Goal: Task Accomplishment & Management: Use online tool/utility

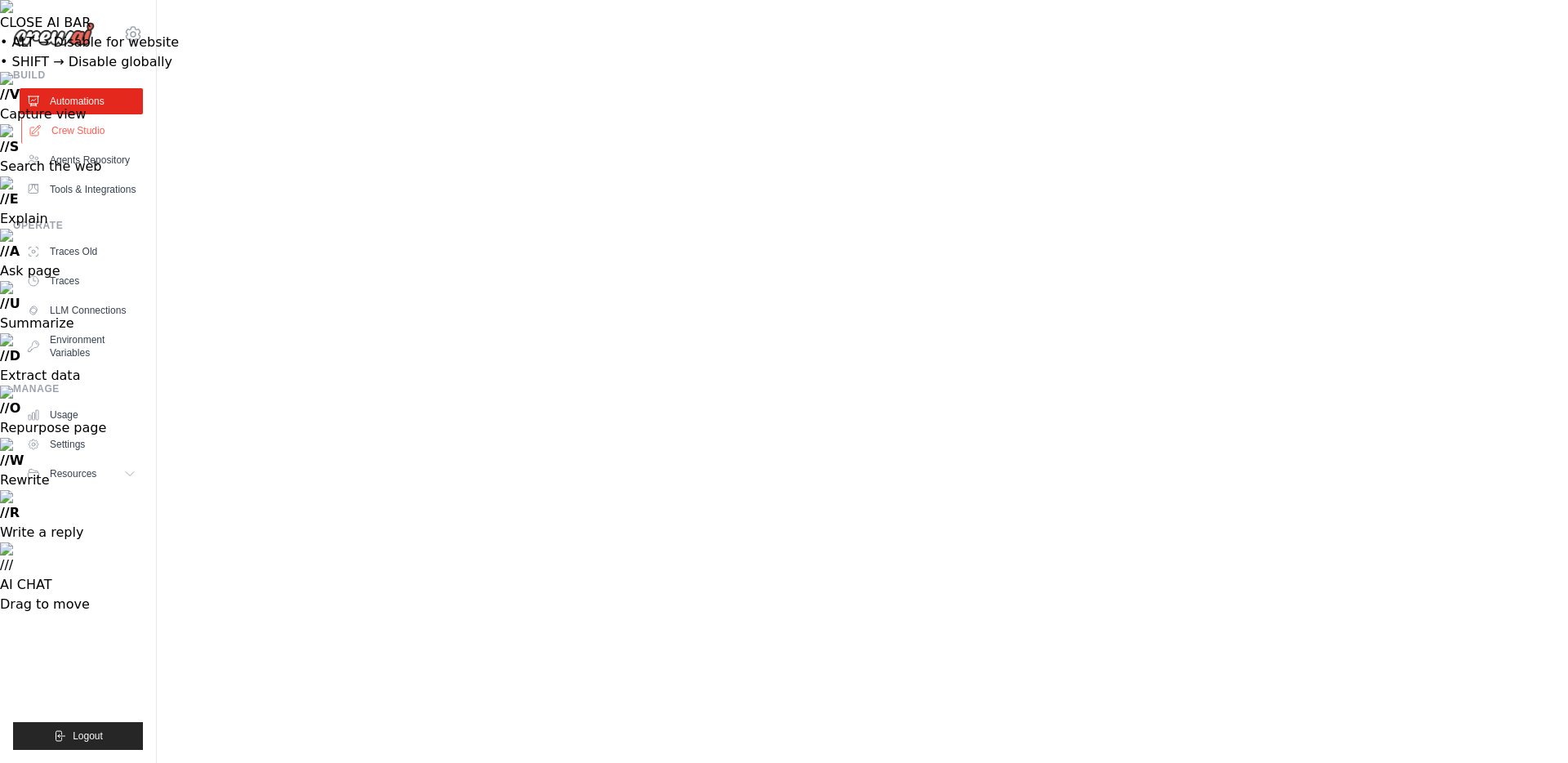
click at [84, 128] on link "Crew Studio" at bounding box center [83, 131] width 123 height 26
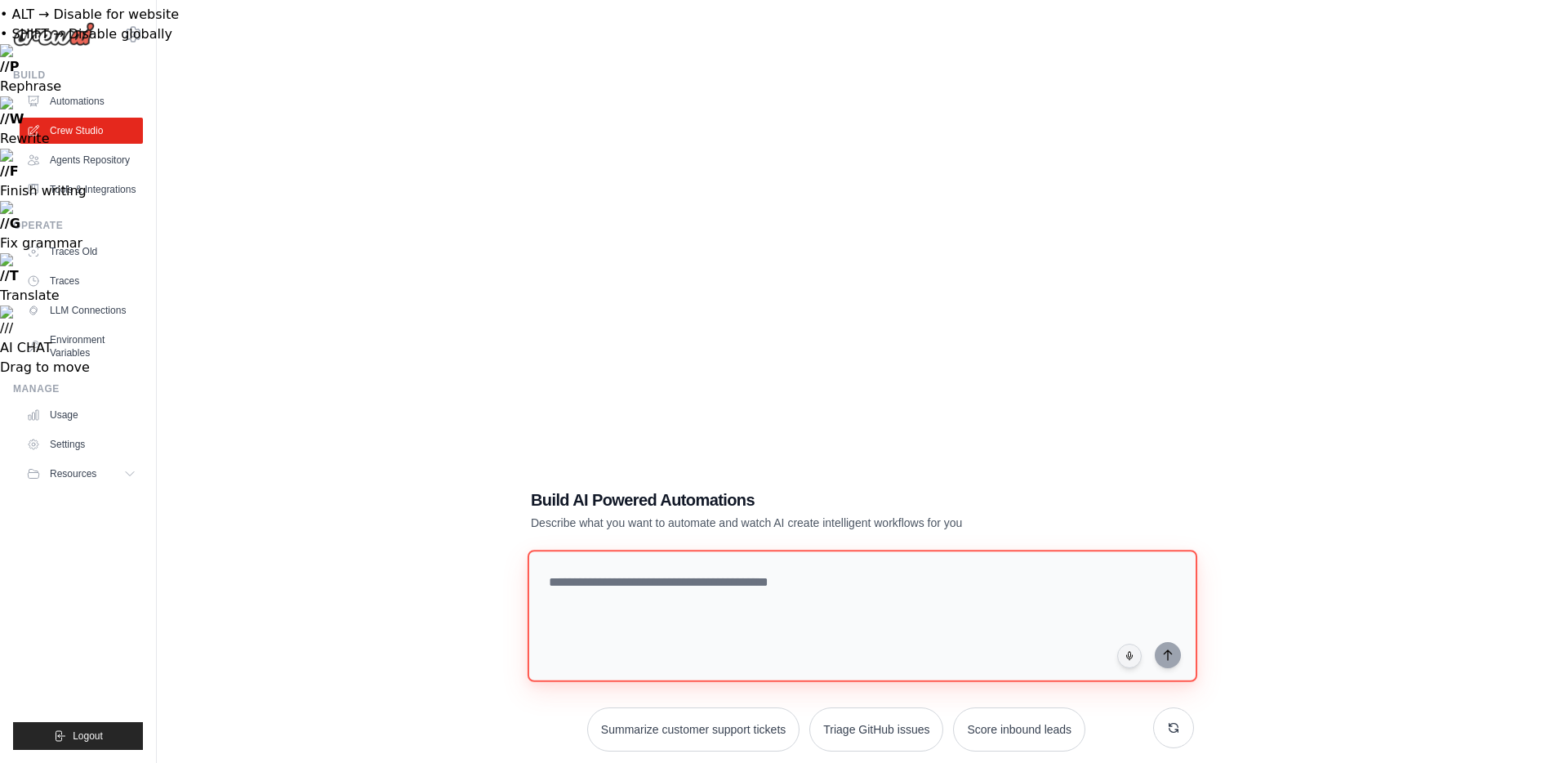
scroll to position [33, 0]
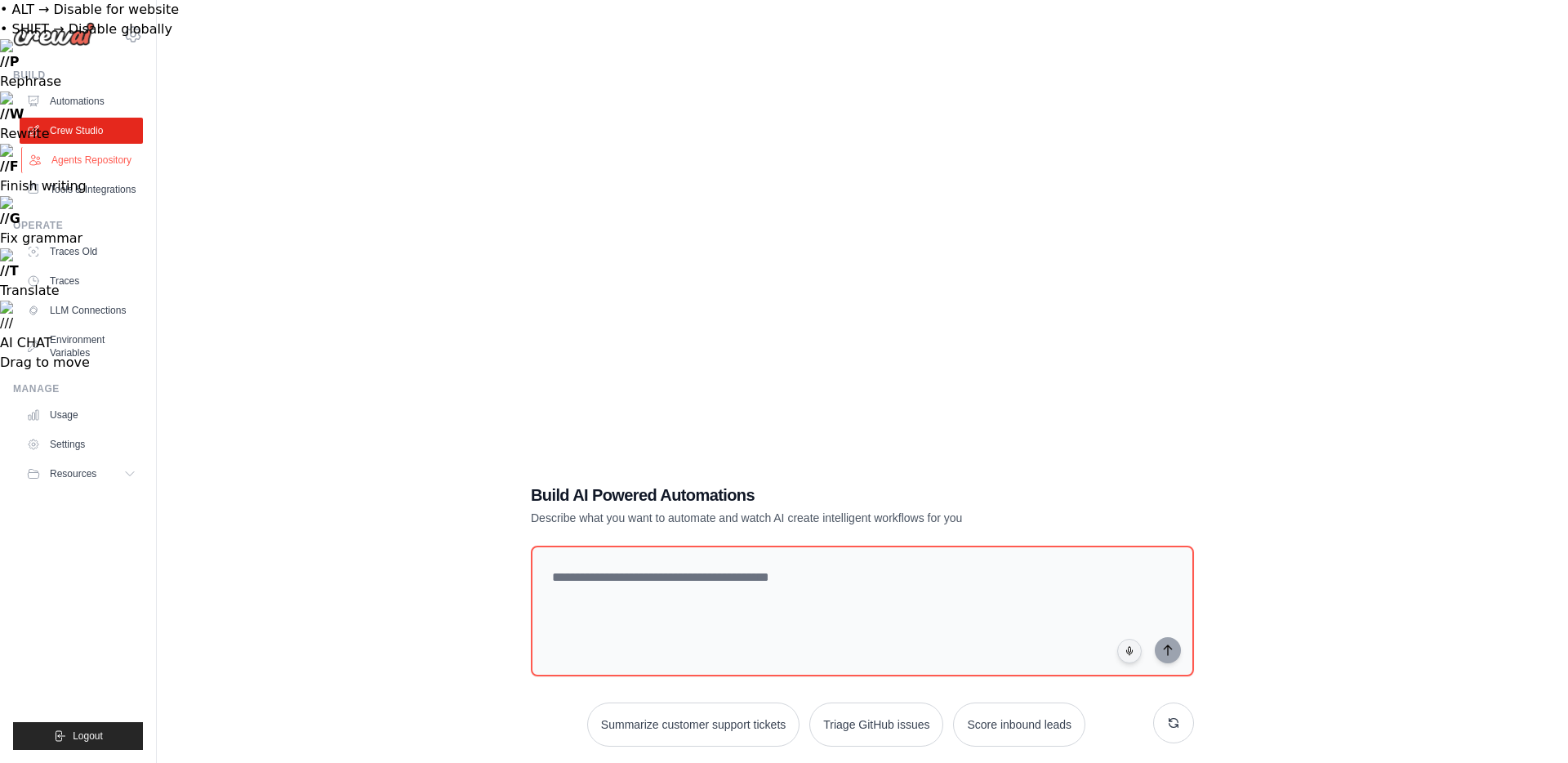
click at [99, 156] on link "Agents Repository" at bounding box center [83, 160] width 123 height 26
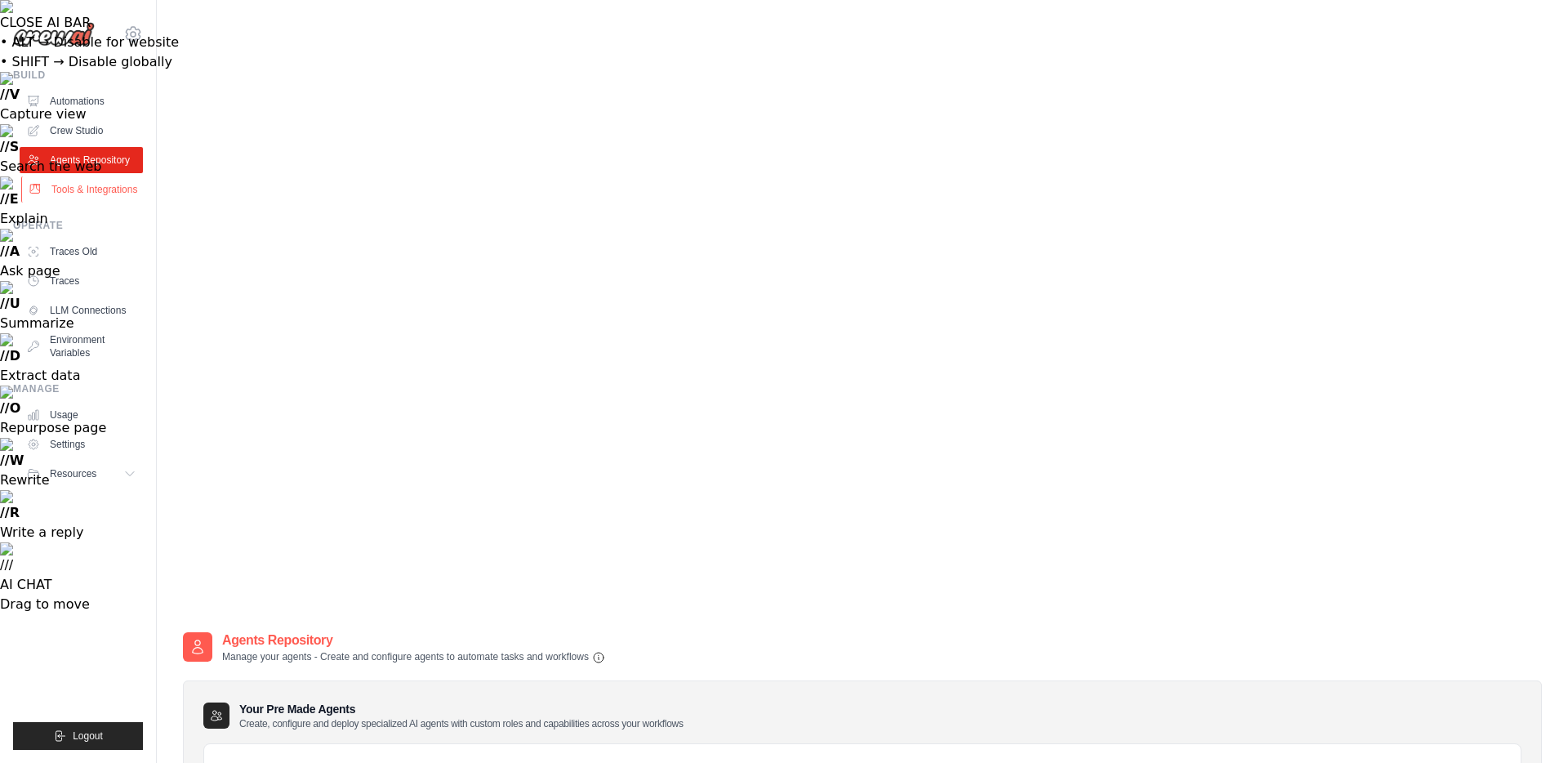
click at [61, 189] on link "Tools & Integrations" at bounding box center [83, 189] width 123 height 26
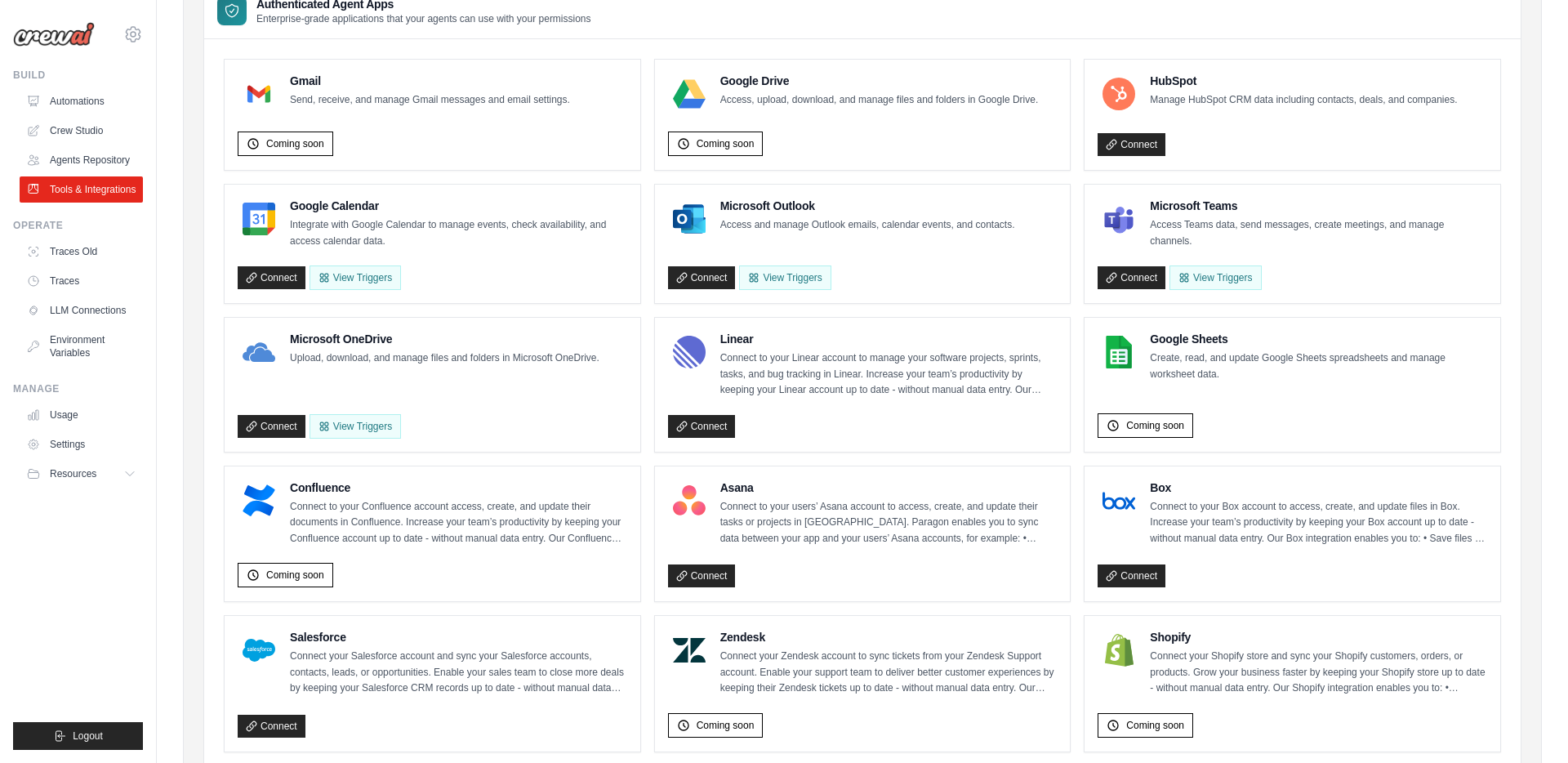
scroll to position [800, 0]
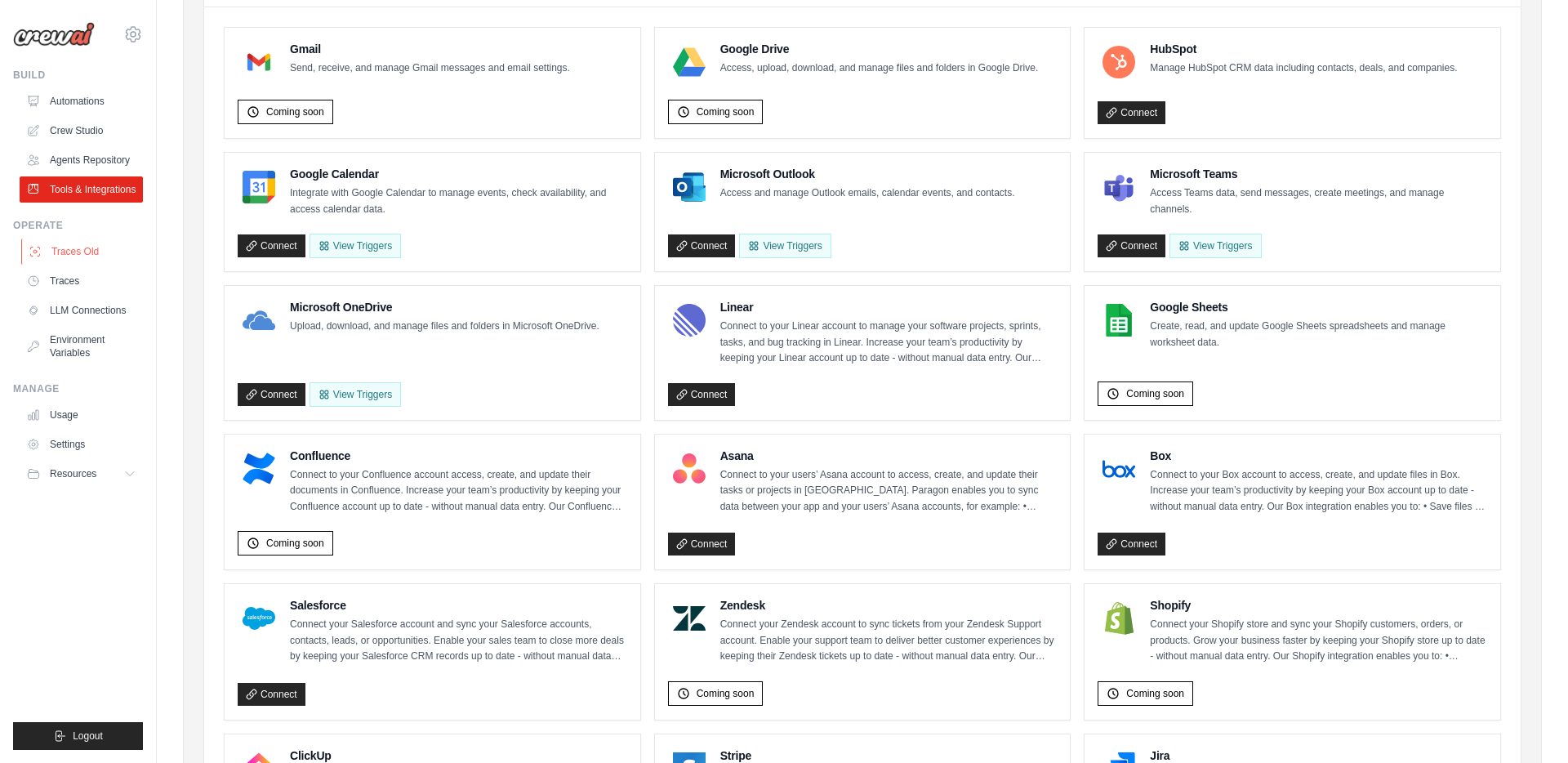
click at [72, 264] on link "Traces Old" at bounding box center [83, 252] width 123 height 26
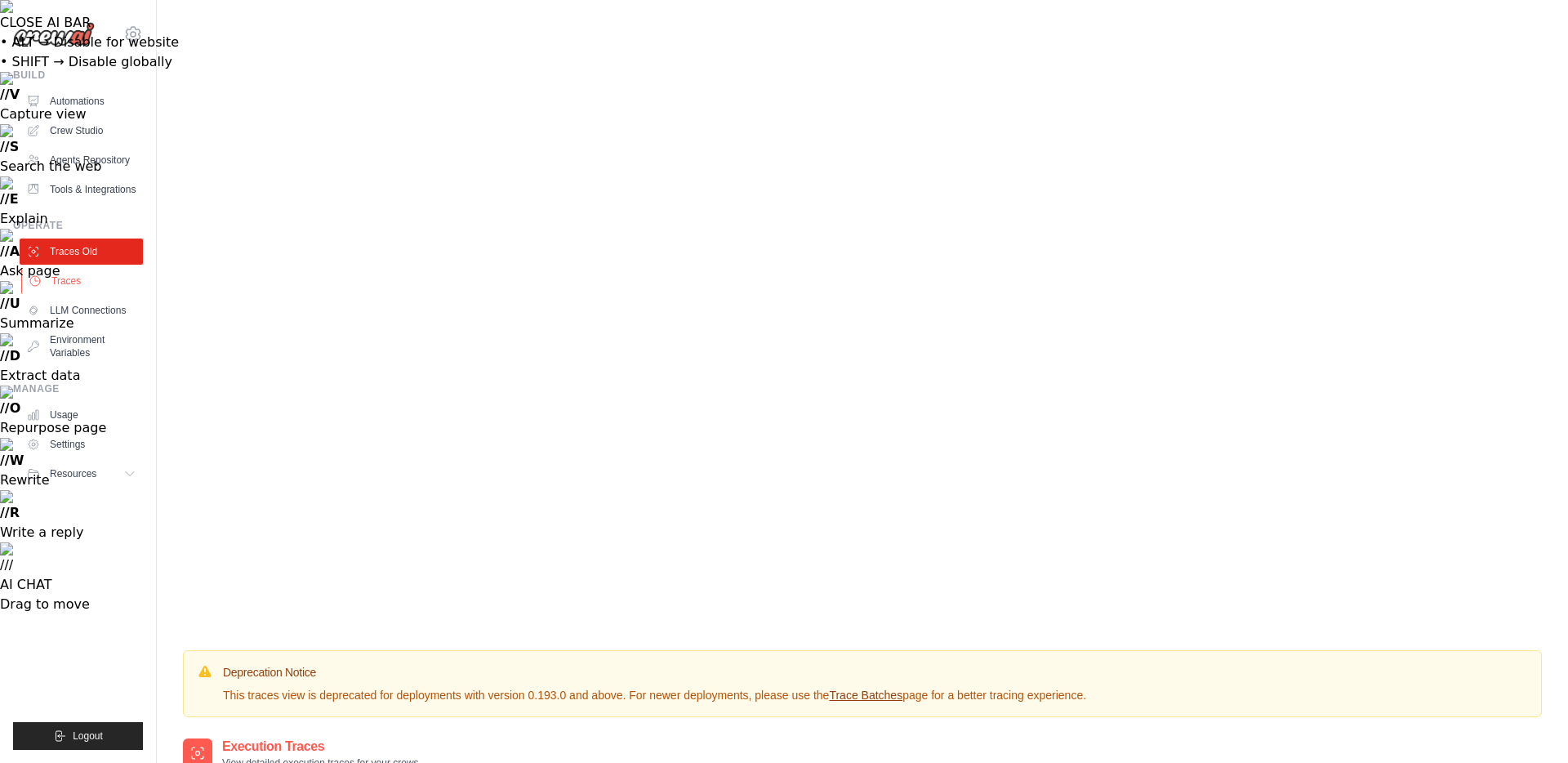
click at [80, 294] on link "Traces" at bounding box center [83, 281] width 123 height 26
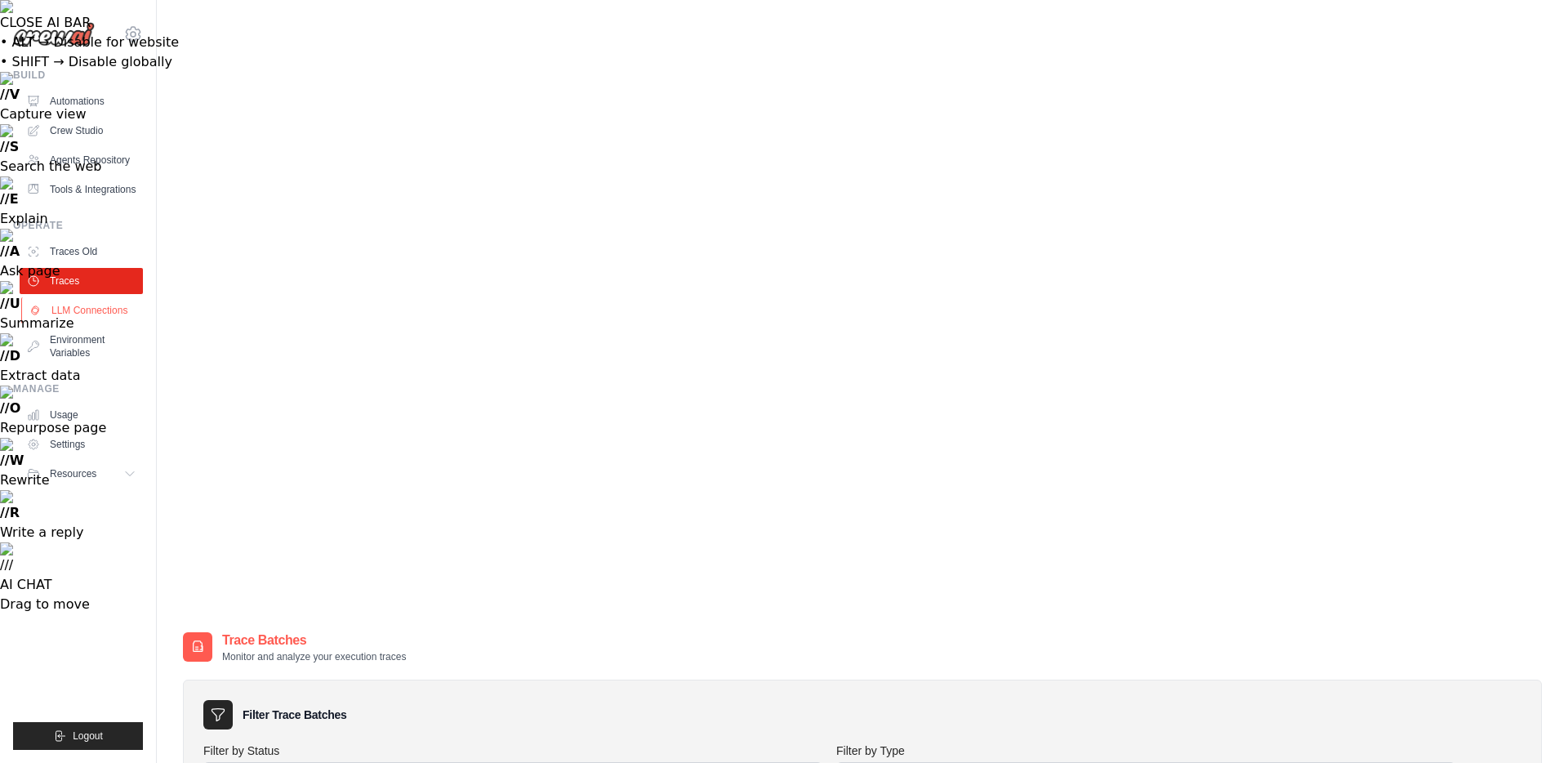
click at [84, 322] on link "LLM Connections" at bounding box center [83, 310] width 123 height 26
click at [79, 355] on link "Environment Variables" at bounding box center [83, 346] width 123 height 39
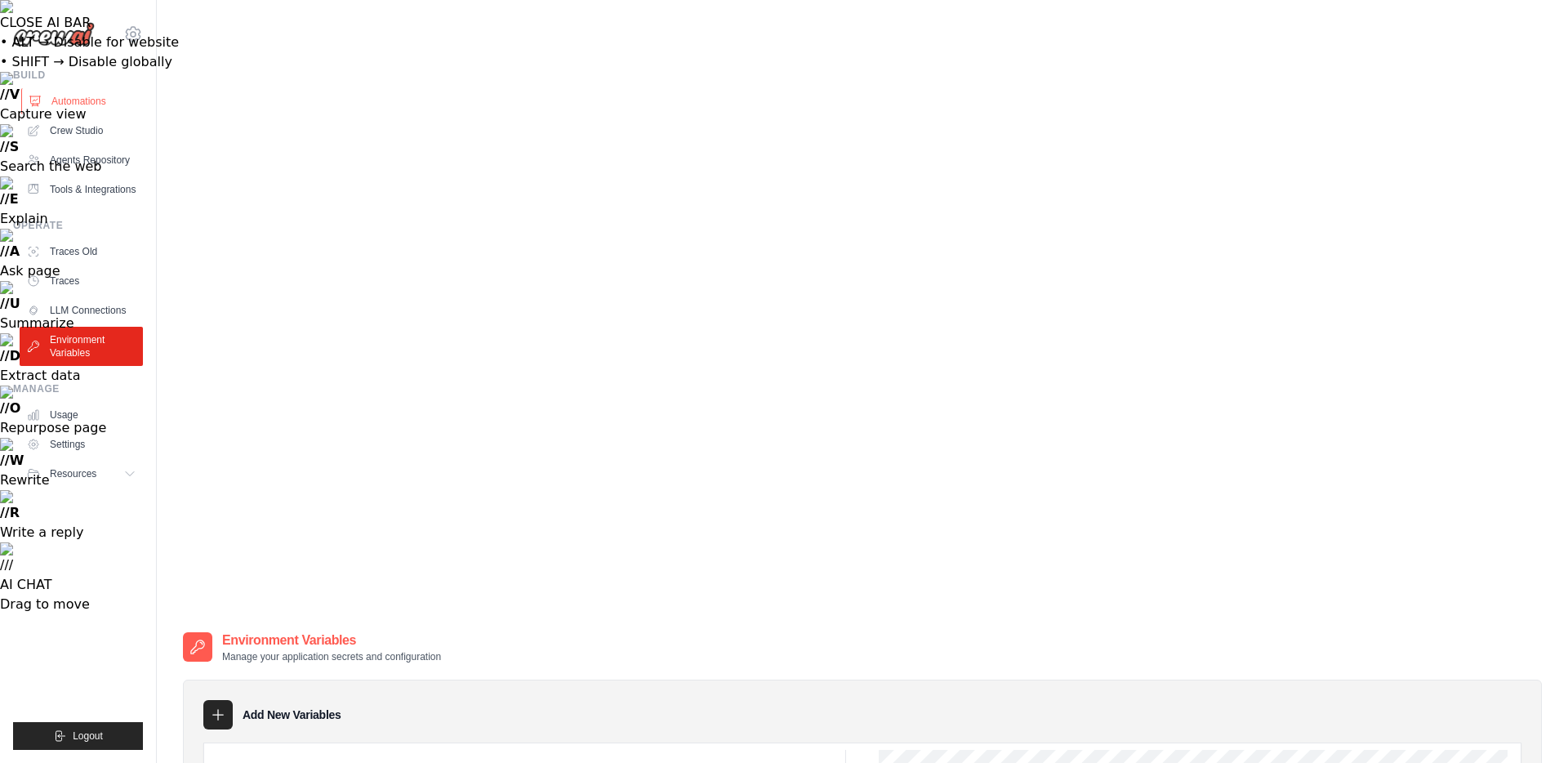
click at [83, 102] on link "Automations" at bounding box center [83, 101] width 123 height 26
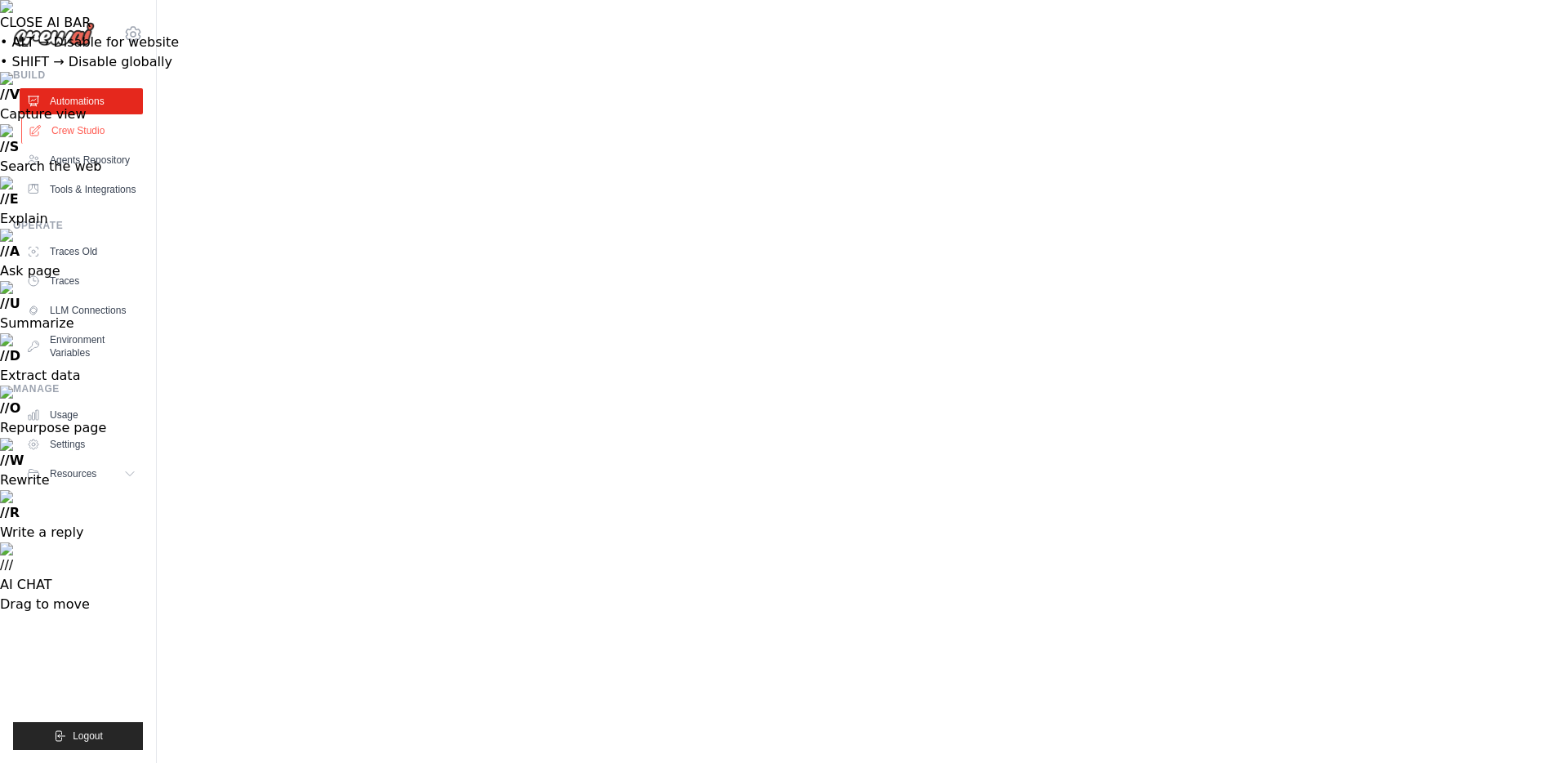
click at [90, 126] on link "Crew Studio" at bounding box center [83, 131] width 123 height 26
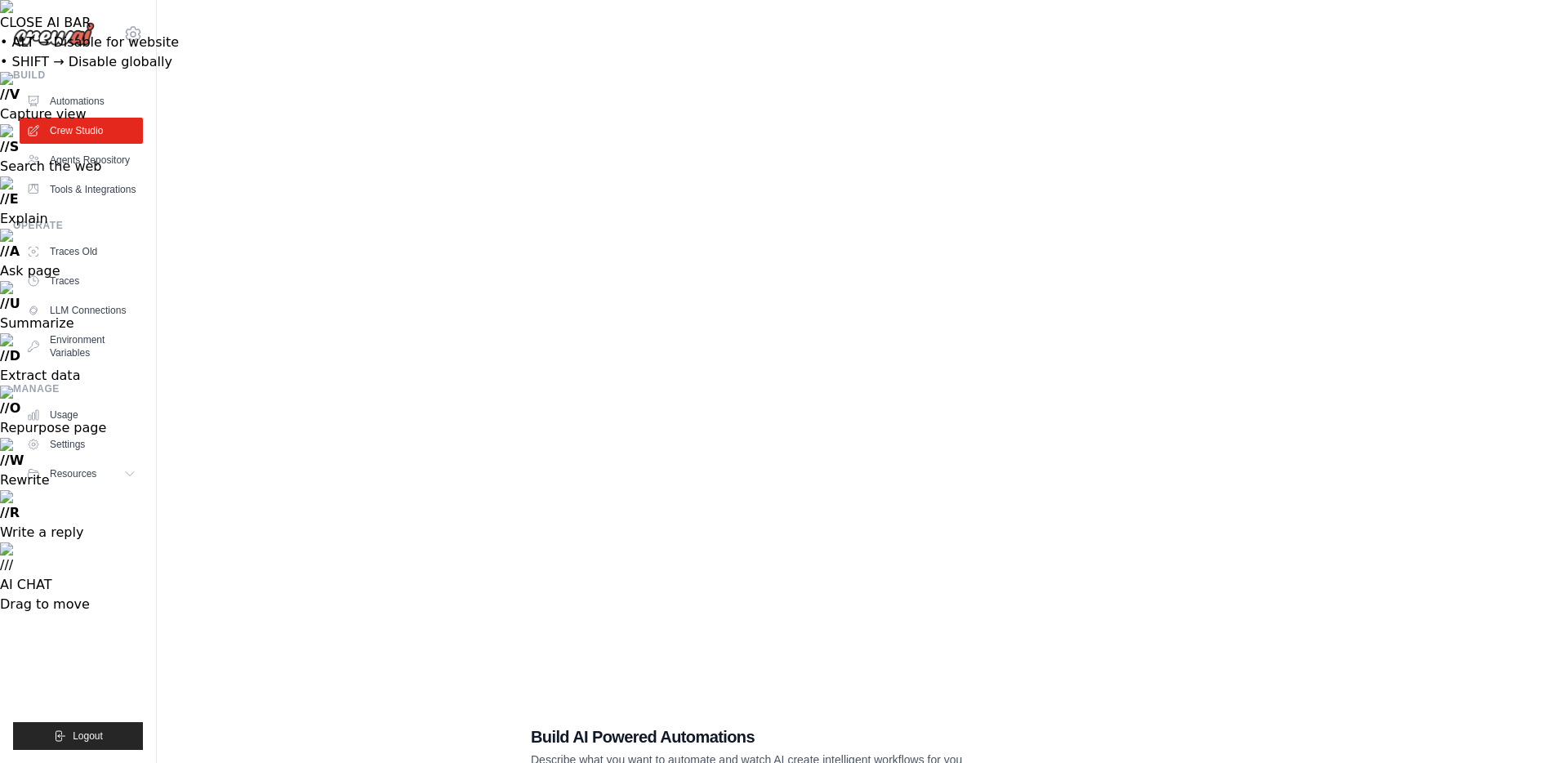
scroll to position [33, 0]
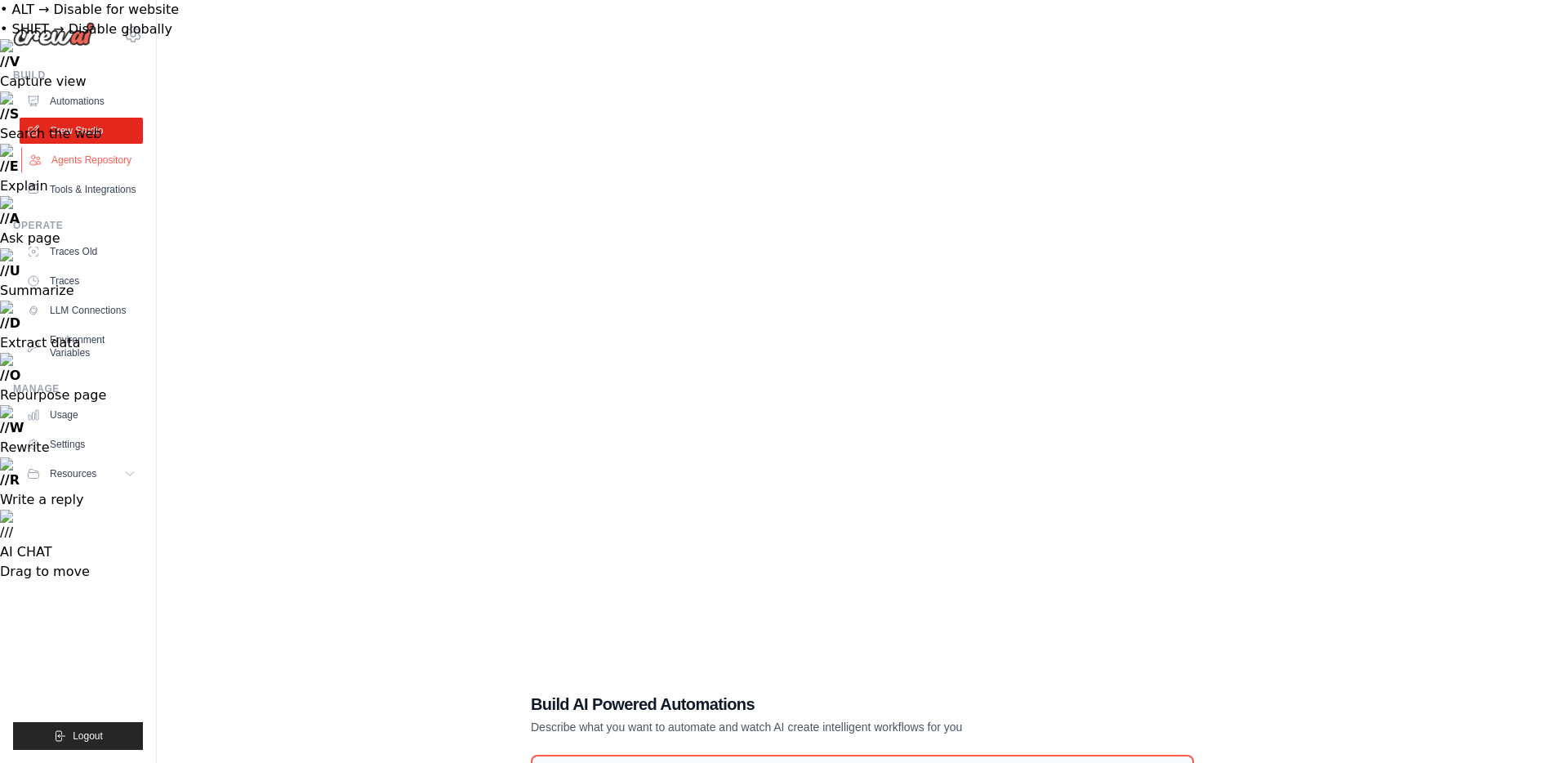
click at [93, 164] on link "Agents Repository" at bounding box center [83, 160] width 123 height 26
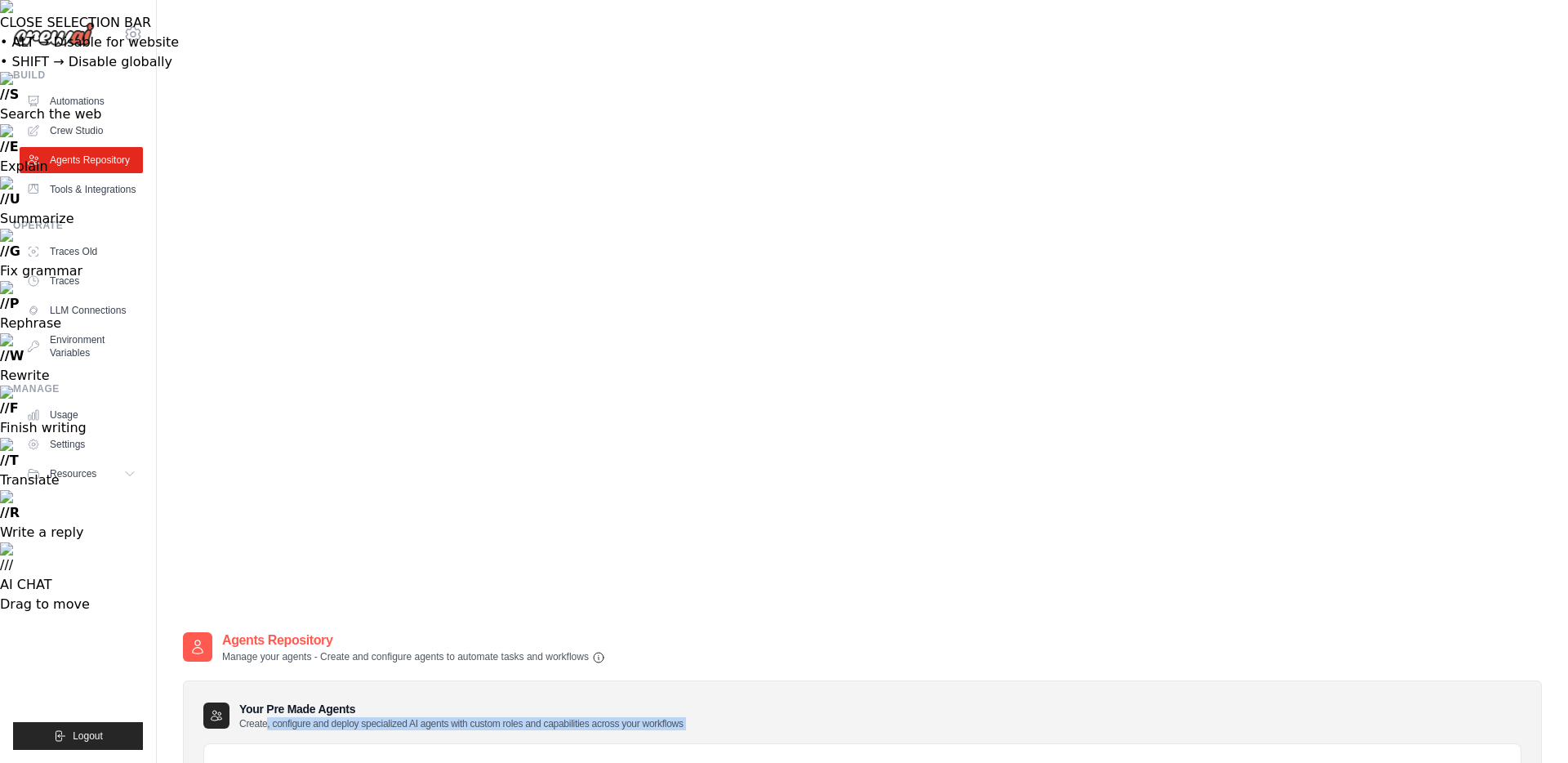
drag, startPoint x: 268, startPoint y: 108, endPoint x: 731, endPoint y: 142, distance: 464.2
click at [654, 718] on p "Create, configure and deploy specialized AI agents with custom roles and capabi…" at bounding box center [461, 724] width 444 height 13
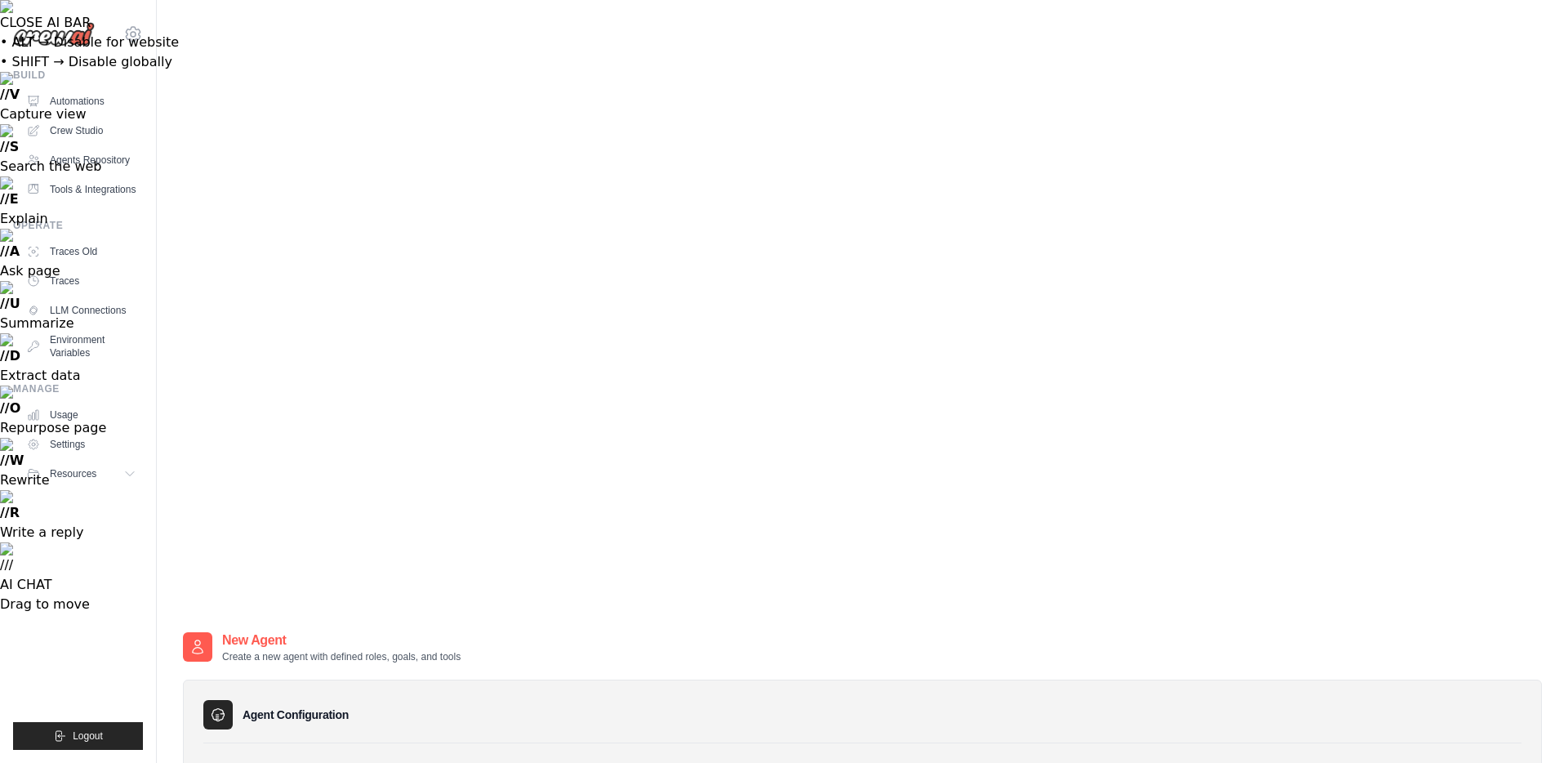
click at [56, 40] on img at bounding box center [54, 34] width 82 height 25
click at [55, 38] on img at bounding box center [54, 34] width 82 height 25
drag, startPoint x: 209, startPoint y: 159, endPoint x: 232, endPoint y: 159, distance: 23.0
click at [232, 762] on label "Role" at bounding box center [862, 775] width 1305 height 16
drag, startPoint x: 213, startPoint y: 230, endPoint x: 252, endPoint y: 230, distance: 39.0
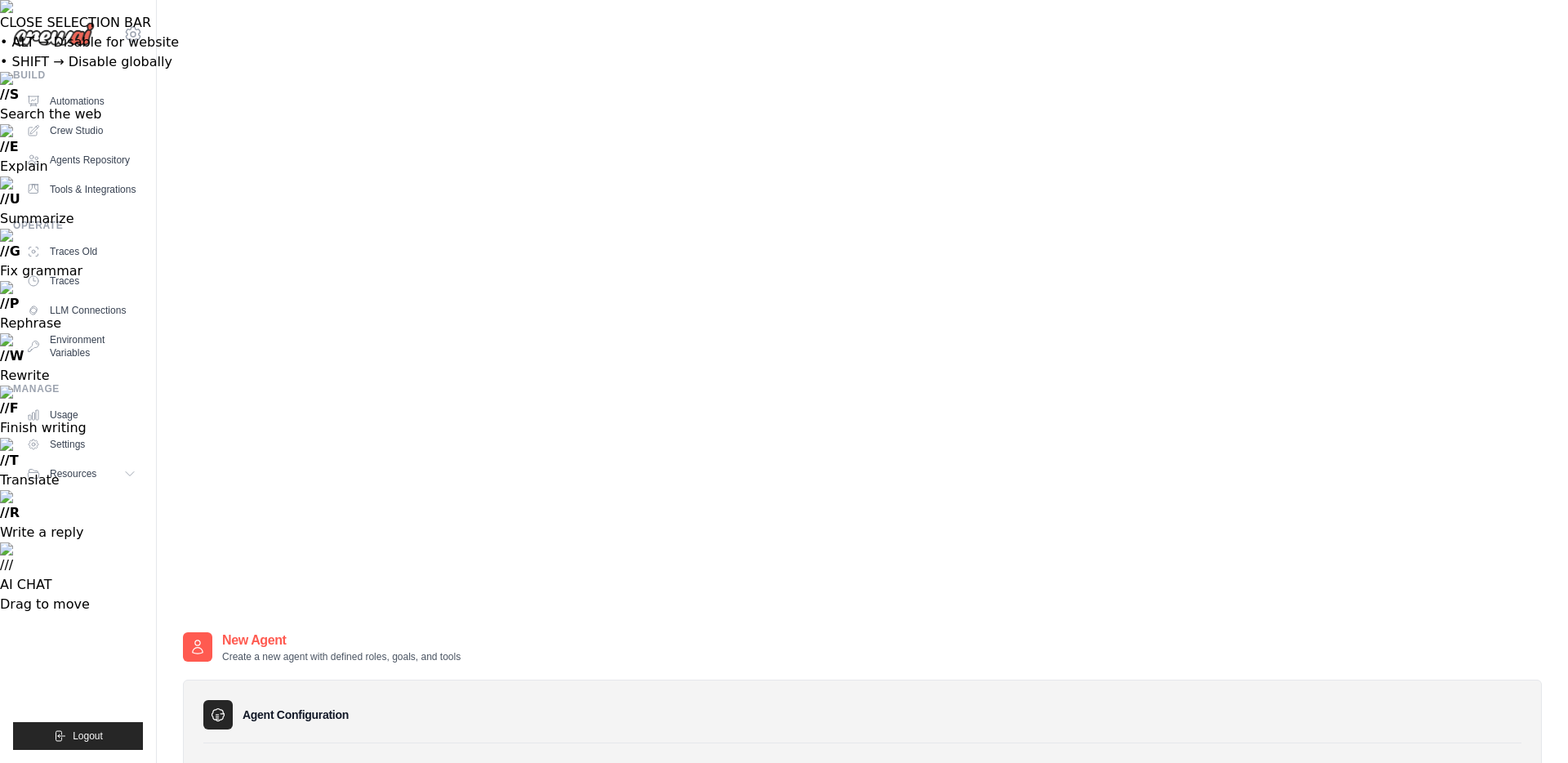
drag, startPoint x: 864, startPoint y: 232, endPoint x: 979, endPoint y: 232, distance: 115.0
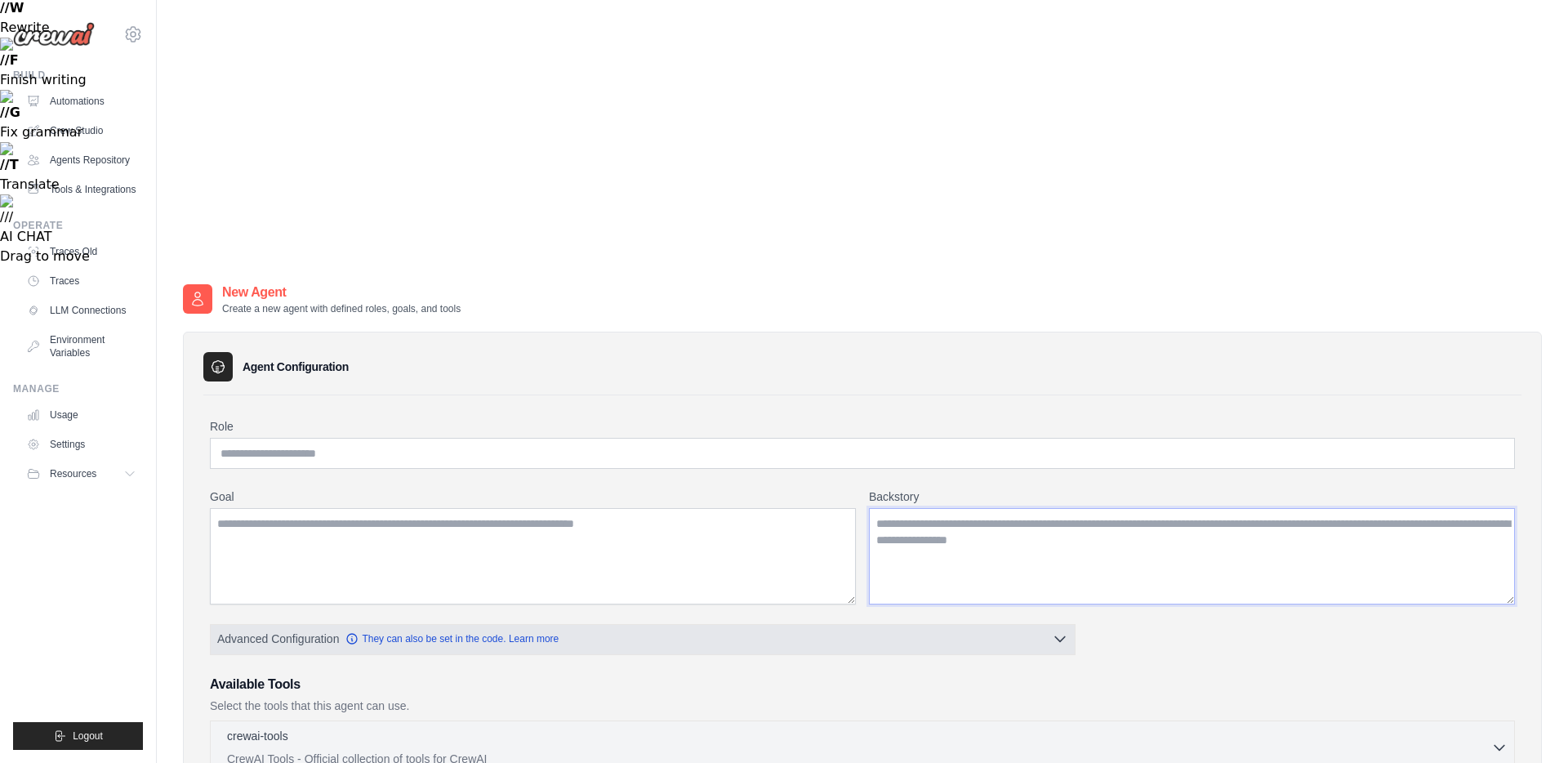
scroll to position [151, 0]
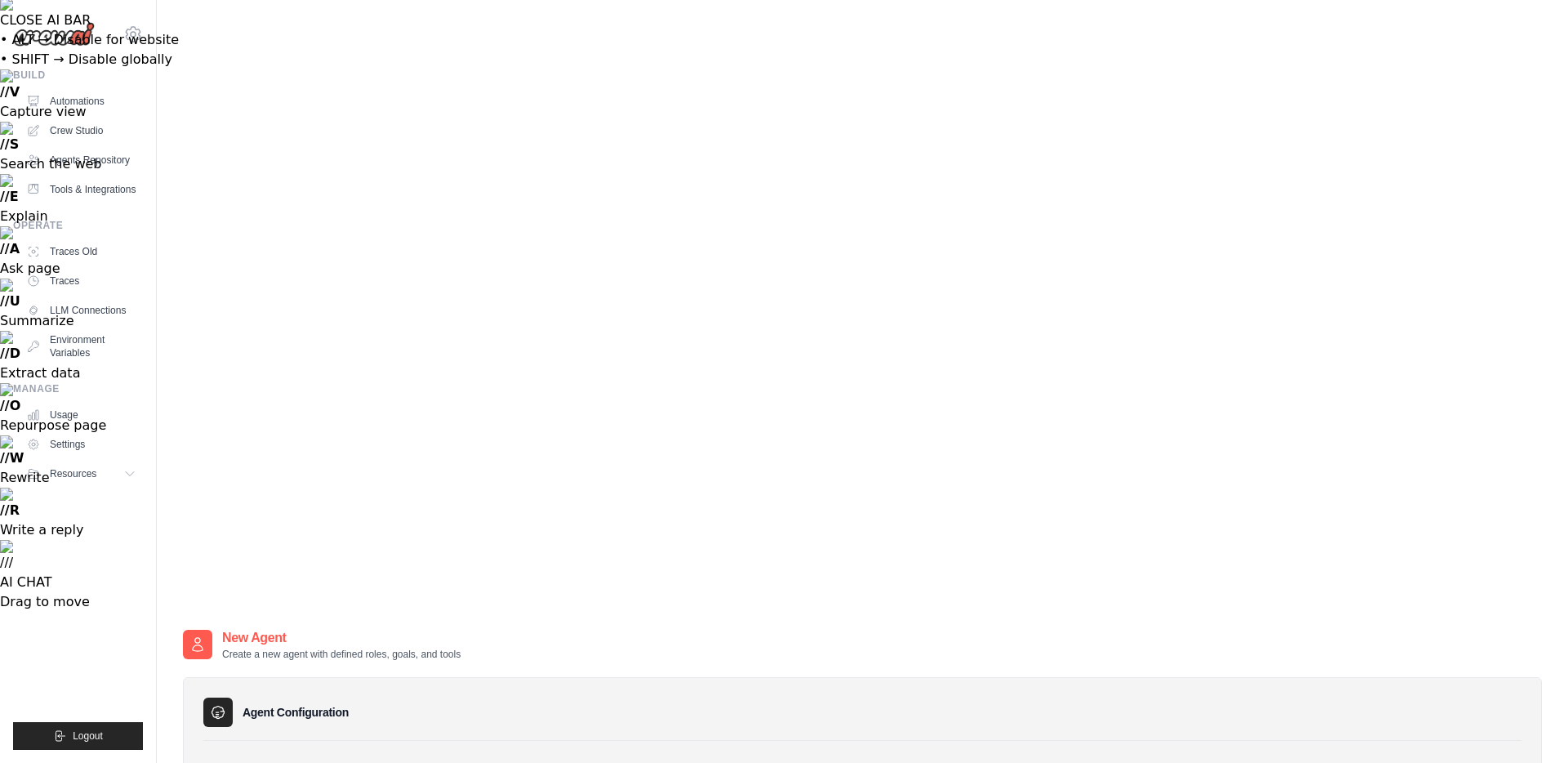
scroll to position [0, 0]
click at [92, 93] on link "Automations" at bounding box center [83, 101] width 123 height 26
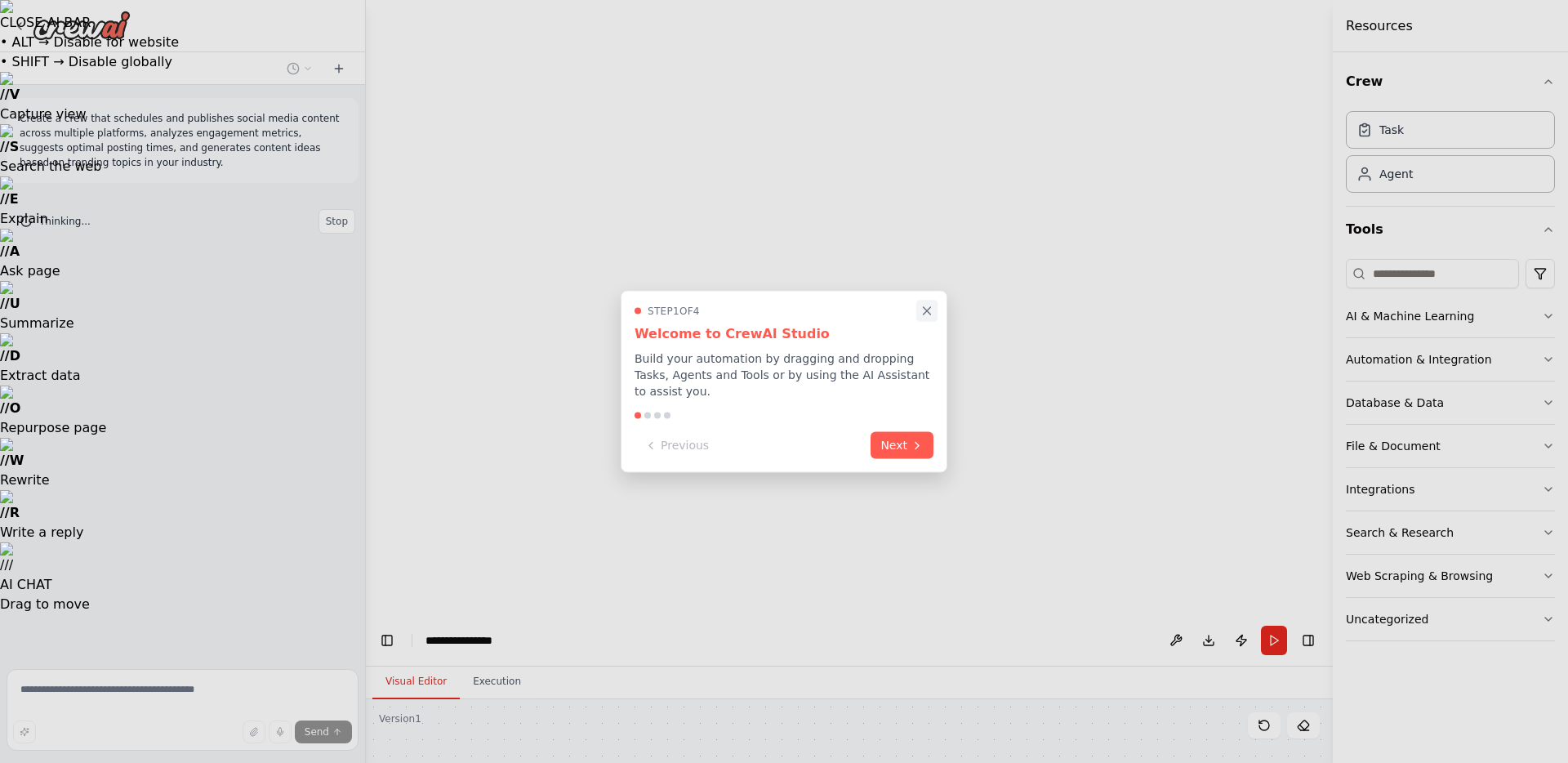
click at [927, 312] on icon "Close walkthrough" at bounding box center [927, 312] width 15 height 15
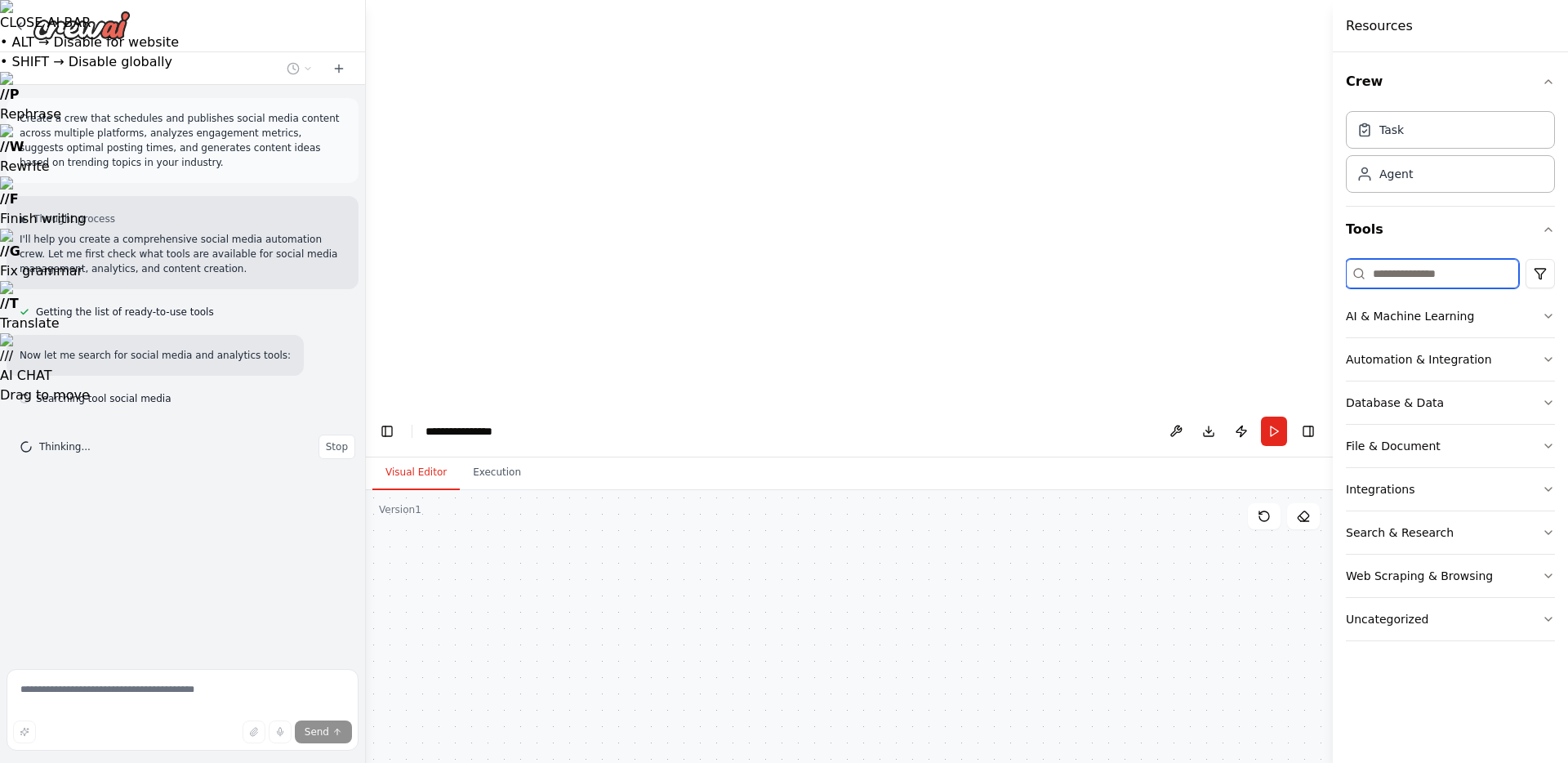
click at [1447, 277] on input at bounding box center [1432, 273] width 173 height 29
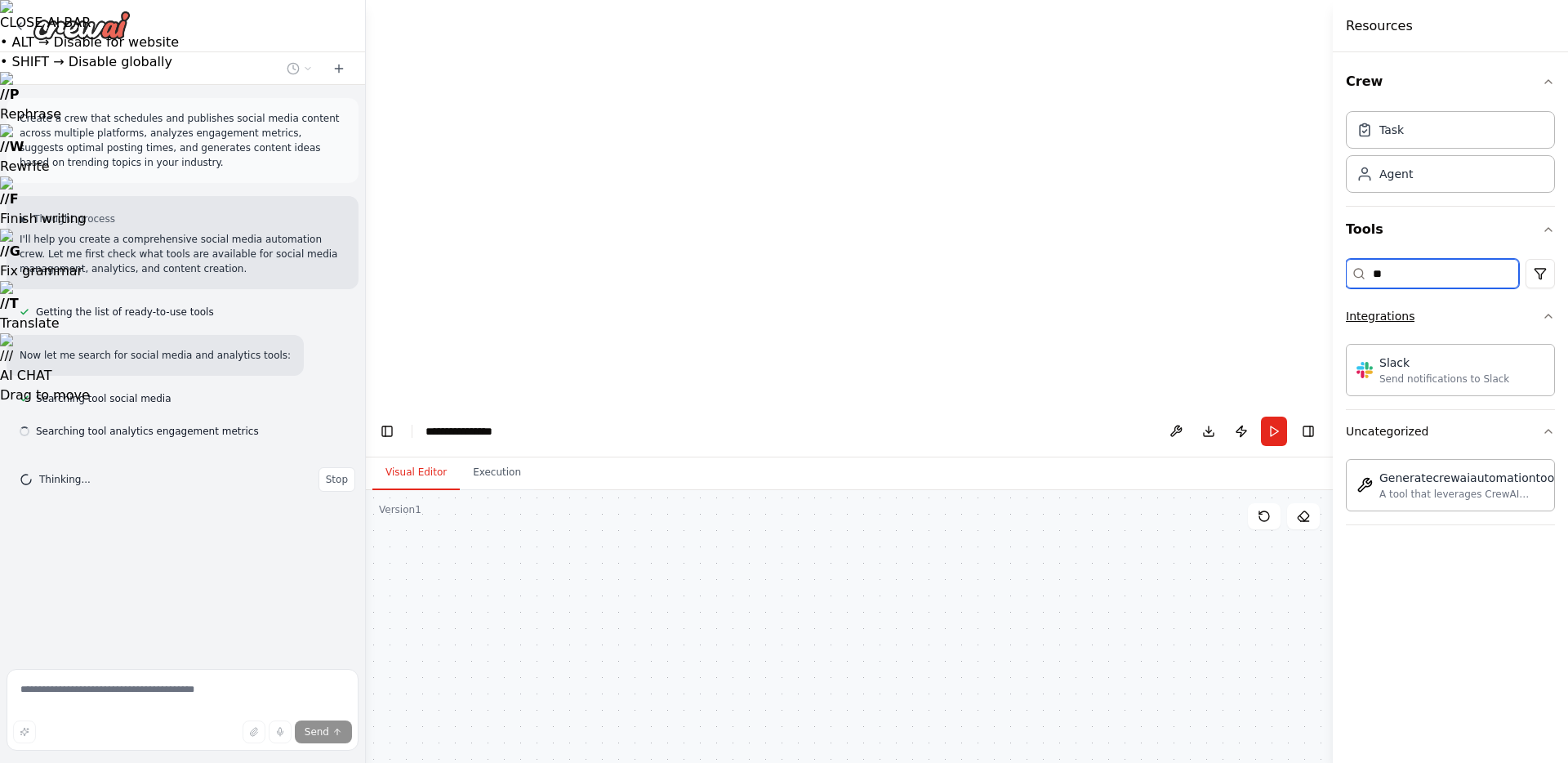
type input "*"
type input "***"
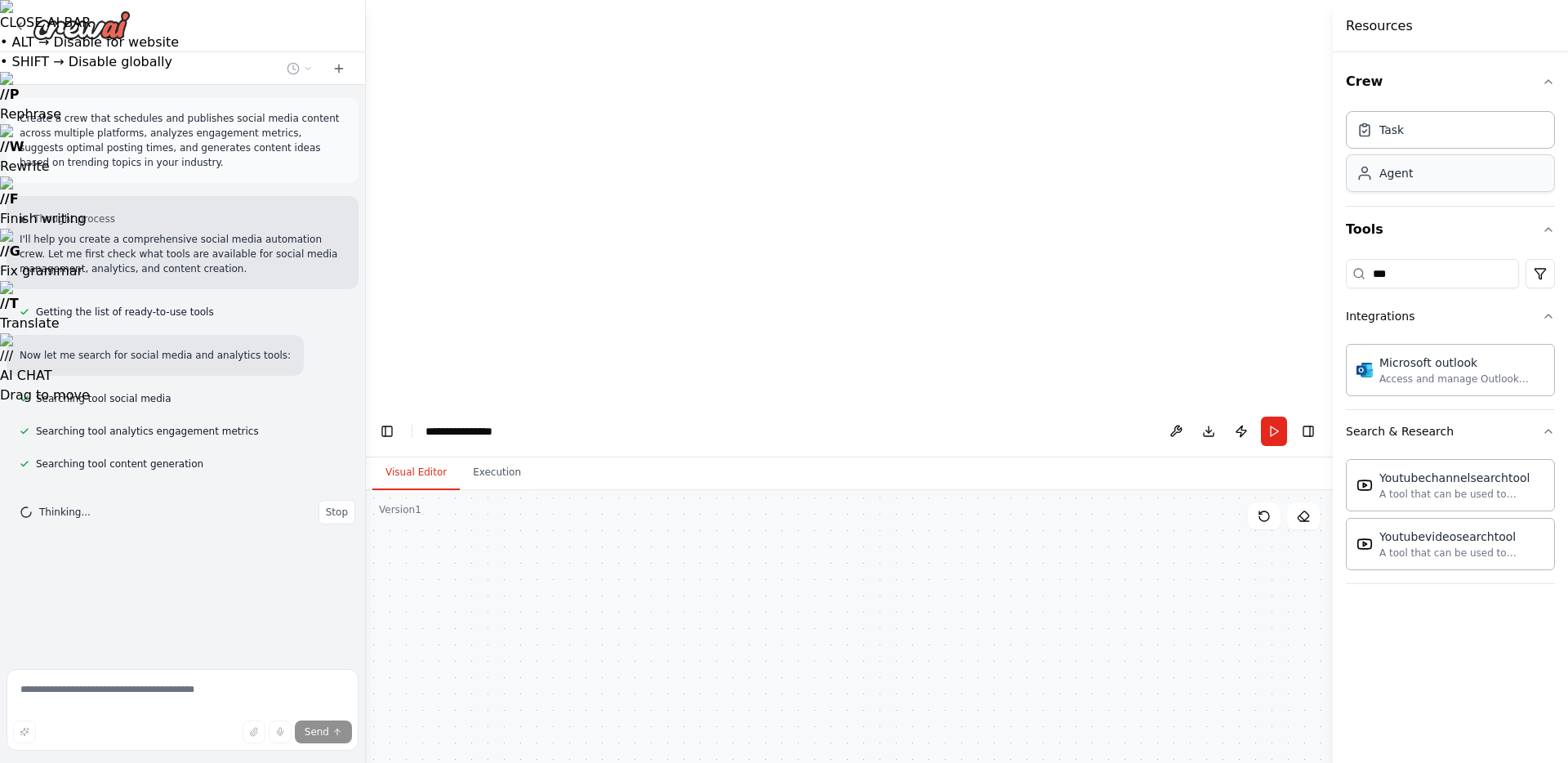
click at [1473, 176] on div "Agent" at bounding box center [1450, 173] width 209 height 37
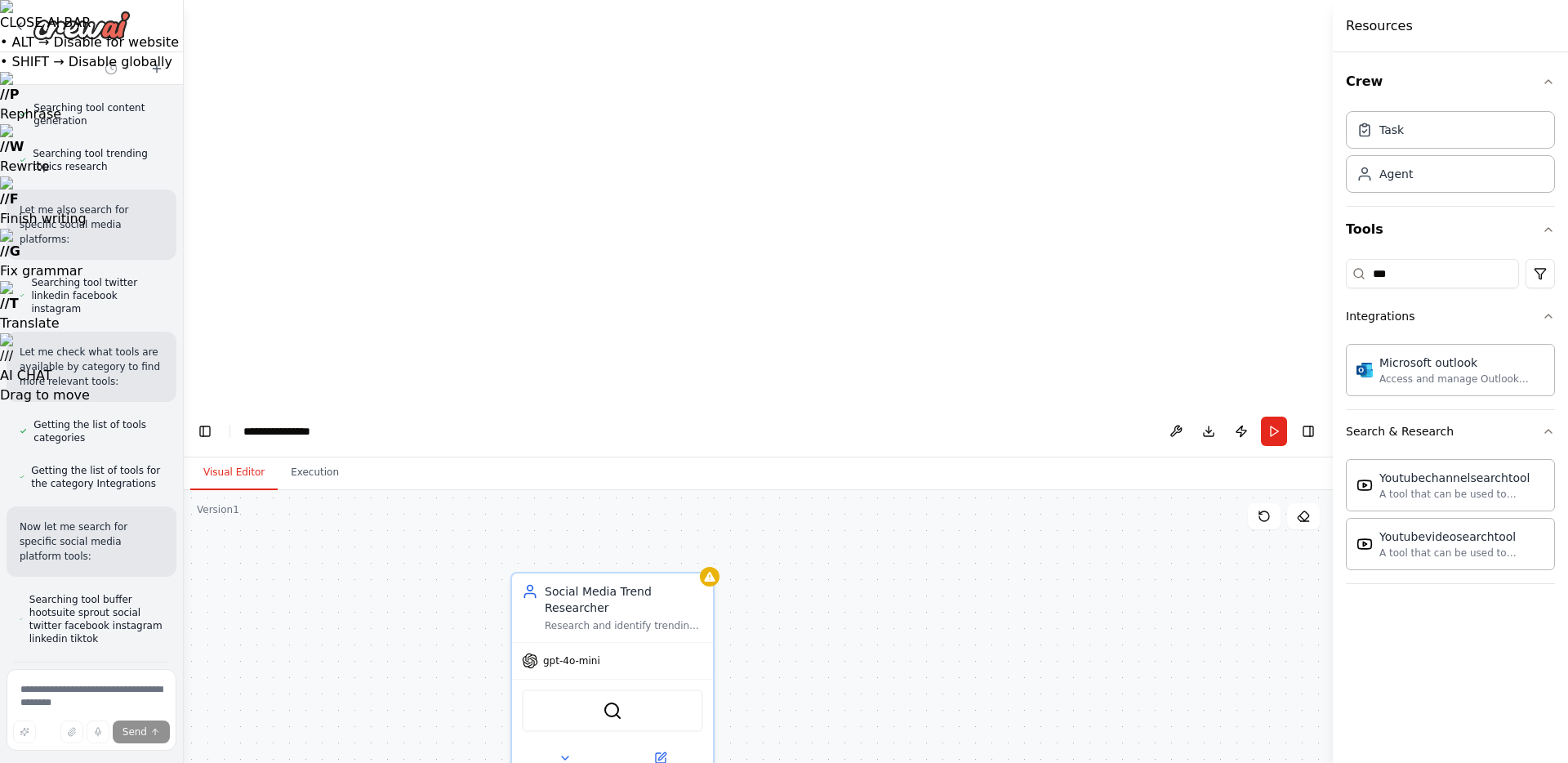
scroll to position [994, 0]
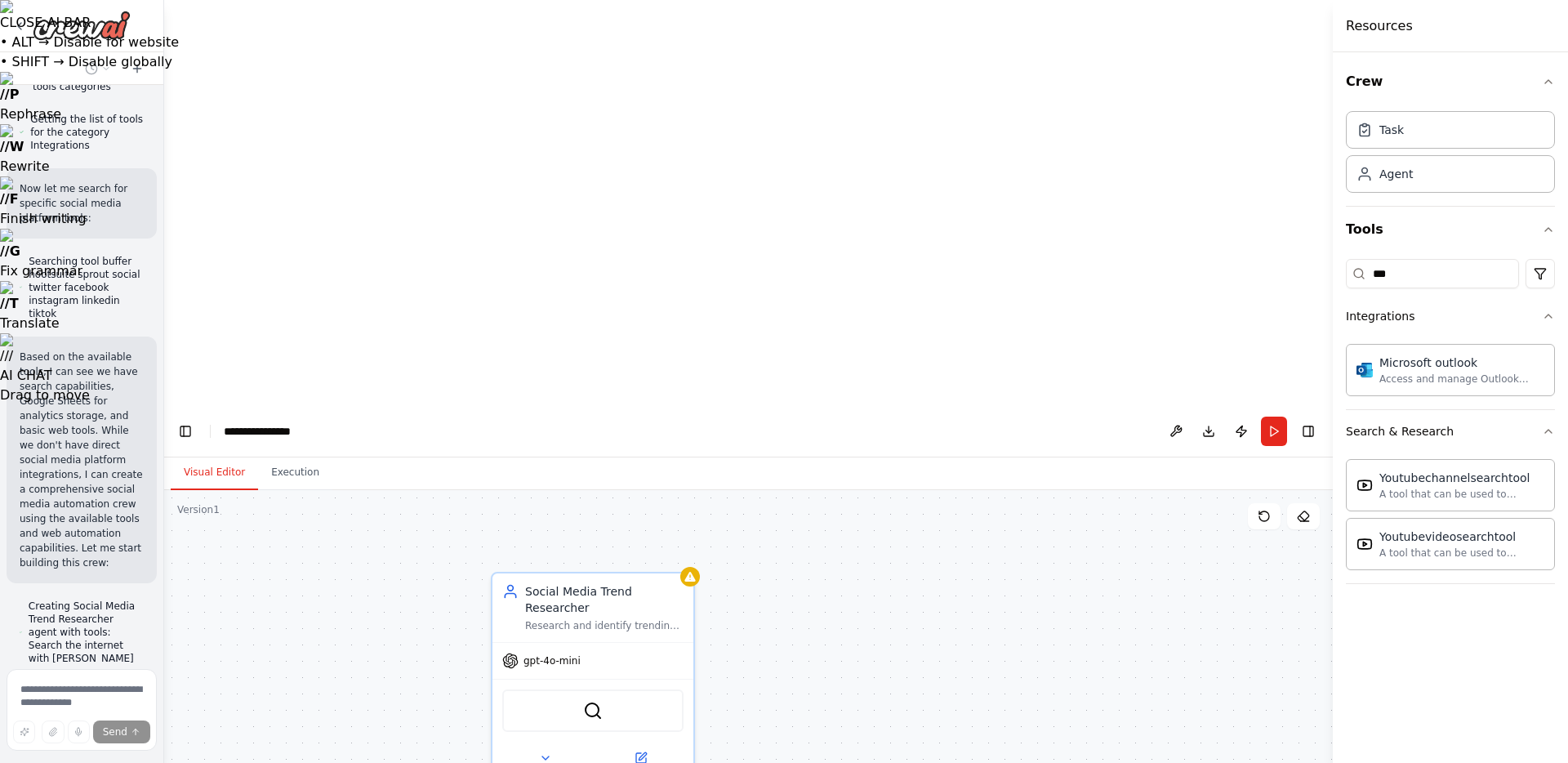
drag, startPoint x: 361, startPoint y: 244, endPoint x: 144, endPoint y: 254, distance: 217.2
click at [144, 254] on div "Create a crew that schedules and publishes social media content across multiple…" at bounding box center [82, 382] width 164 height 763
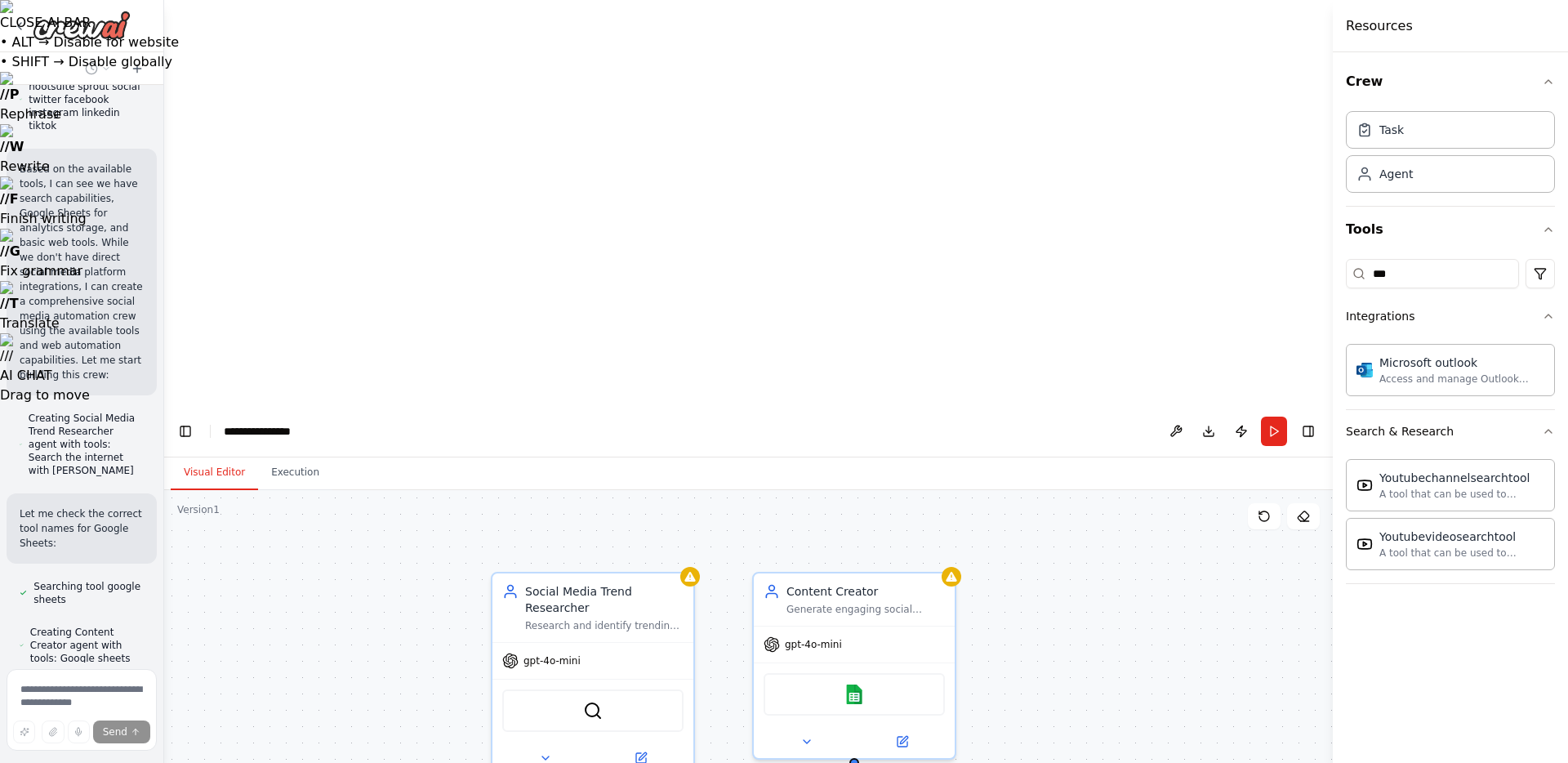
scroll to position [1254, 0]
